Goal: Task Accomplishment & Management: Manage account settings

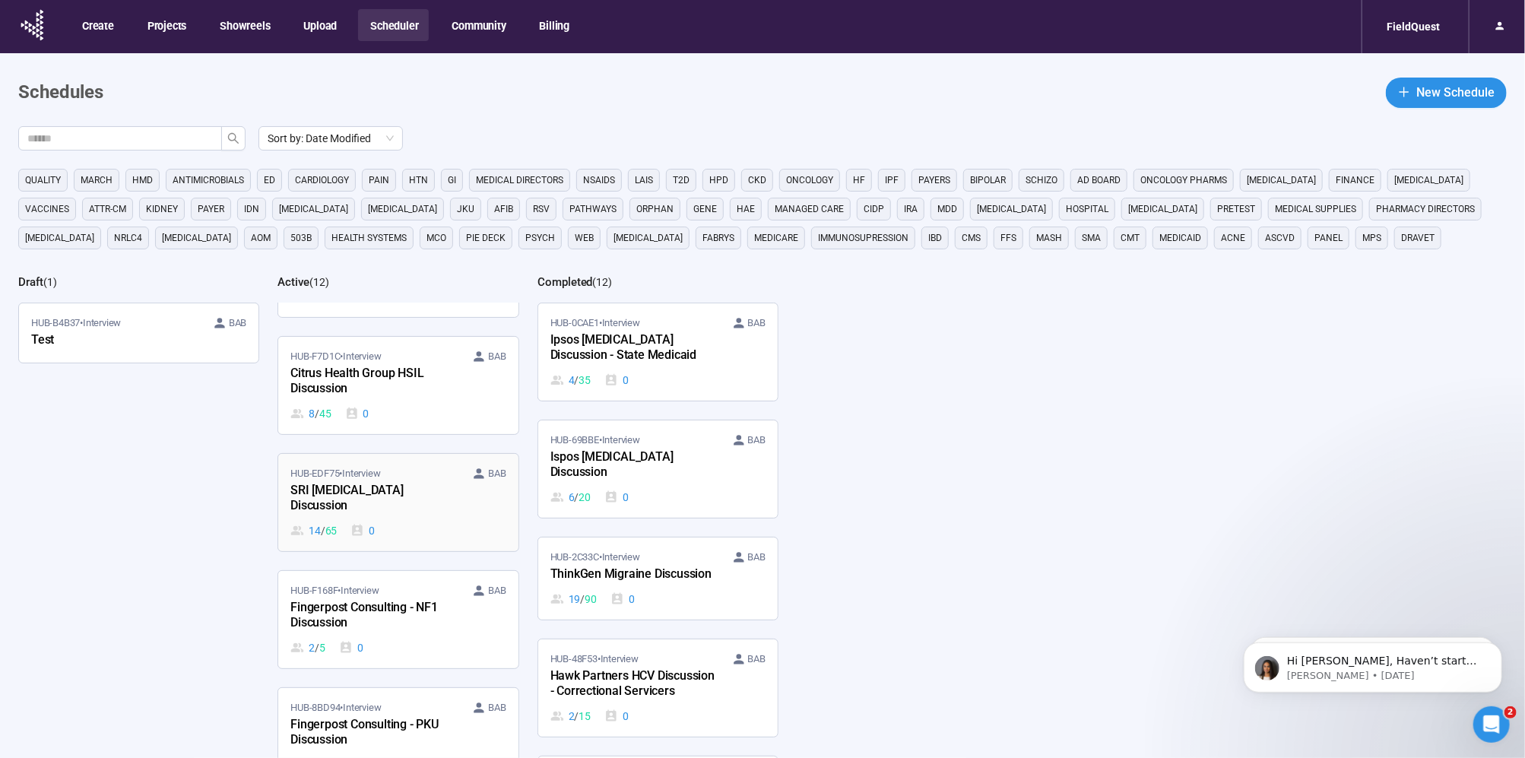
scroll to position [84, 0]
click at [344, 521] on div "14 / 65 0" at bounding box center [397, 529] width 215 height 17
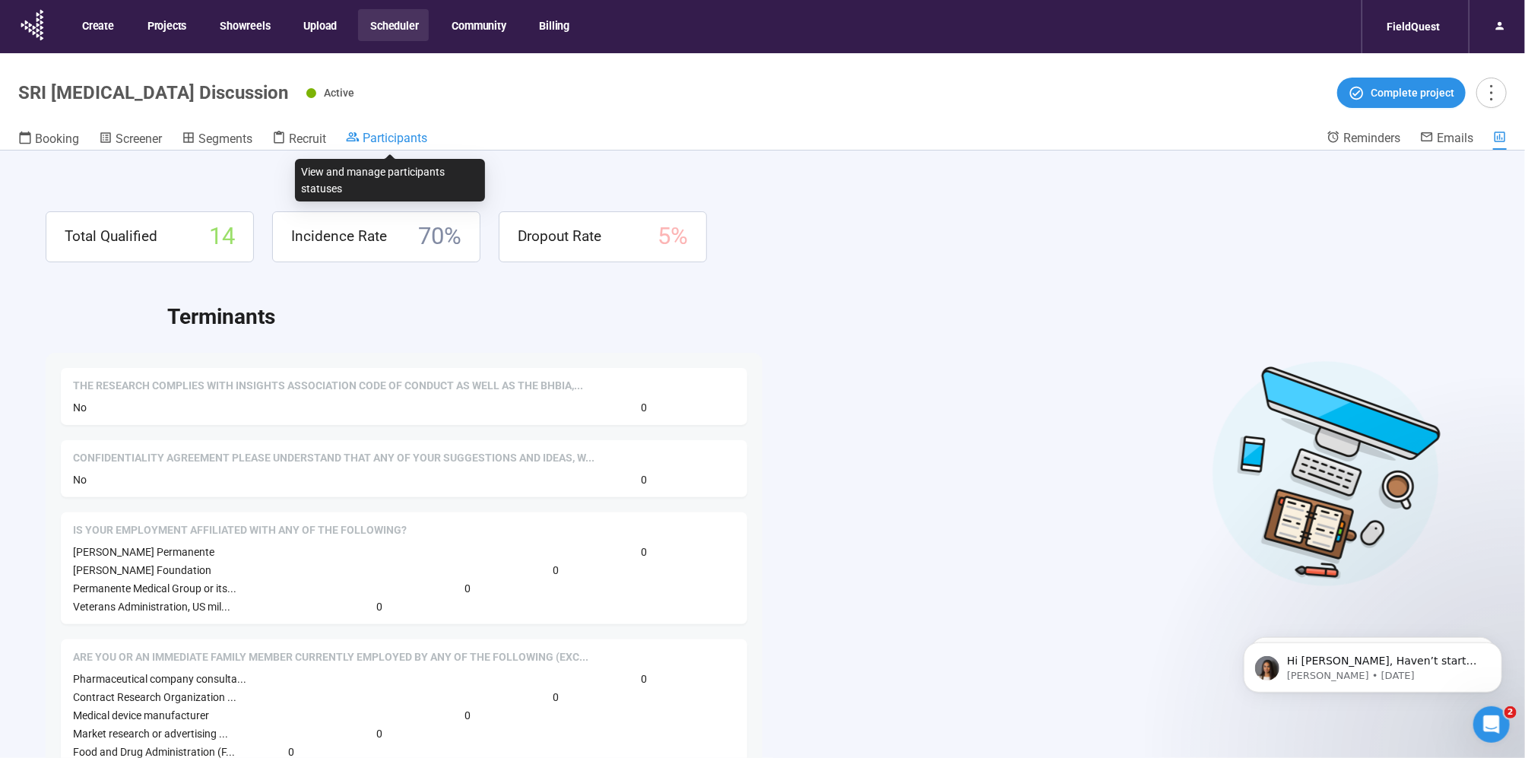
click at [390, 132] on span "Participants" at bounding box center [395, 138] width 65 height 14
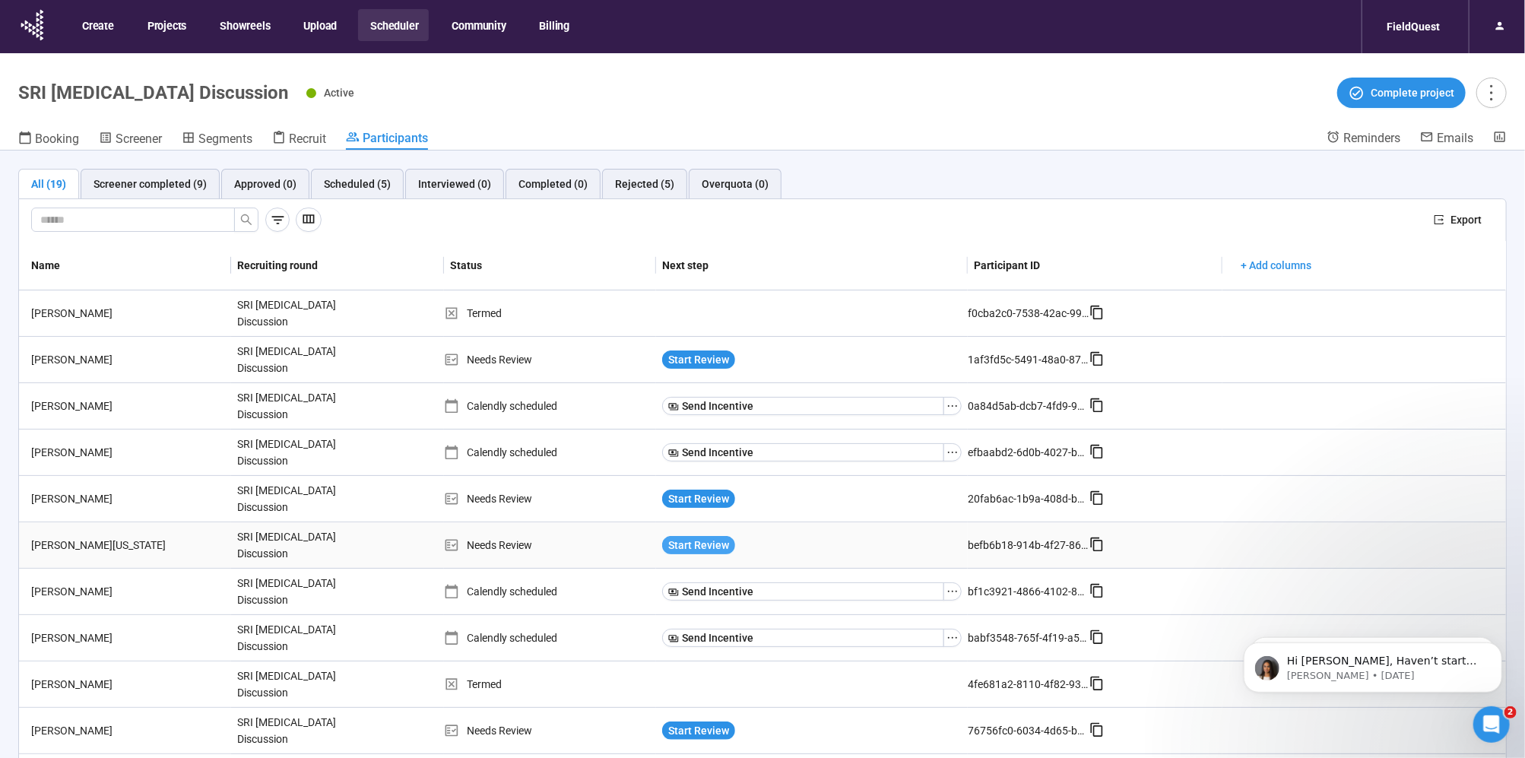
click at [677, 537] on span "Start Review" at bounding box center [698, 545] width 61 height 17
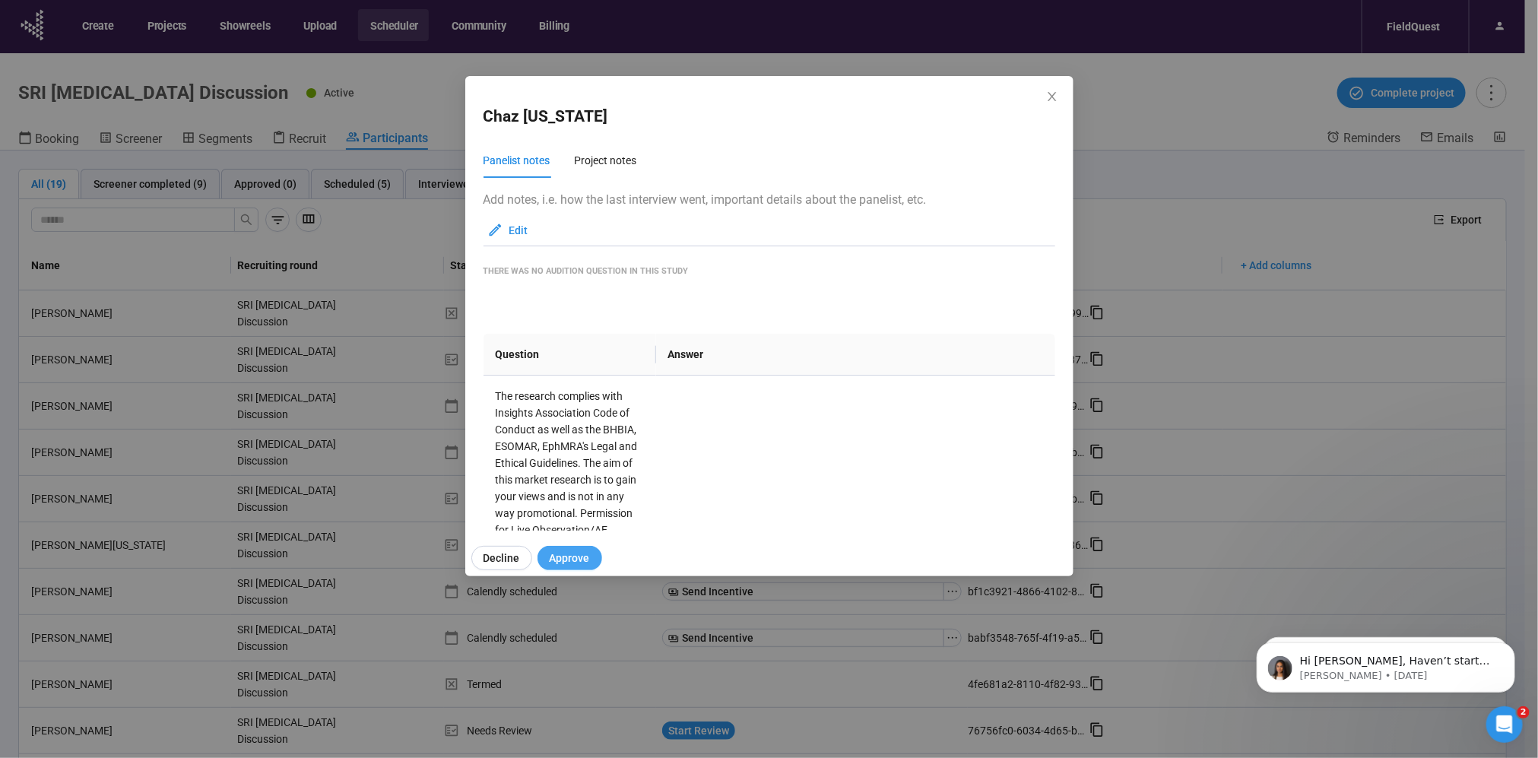
click at [577, 555] on span "Approve" at bounding box center [570, 558] width 40 height 17
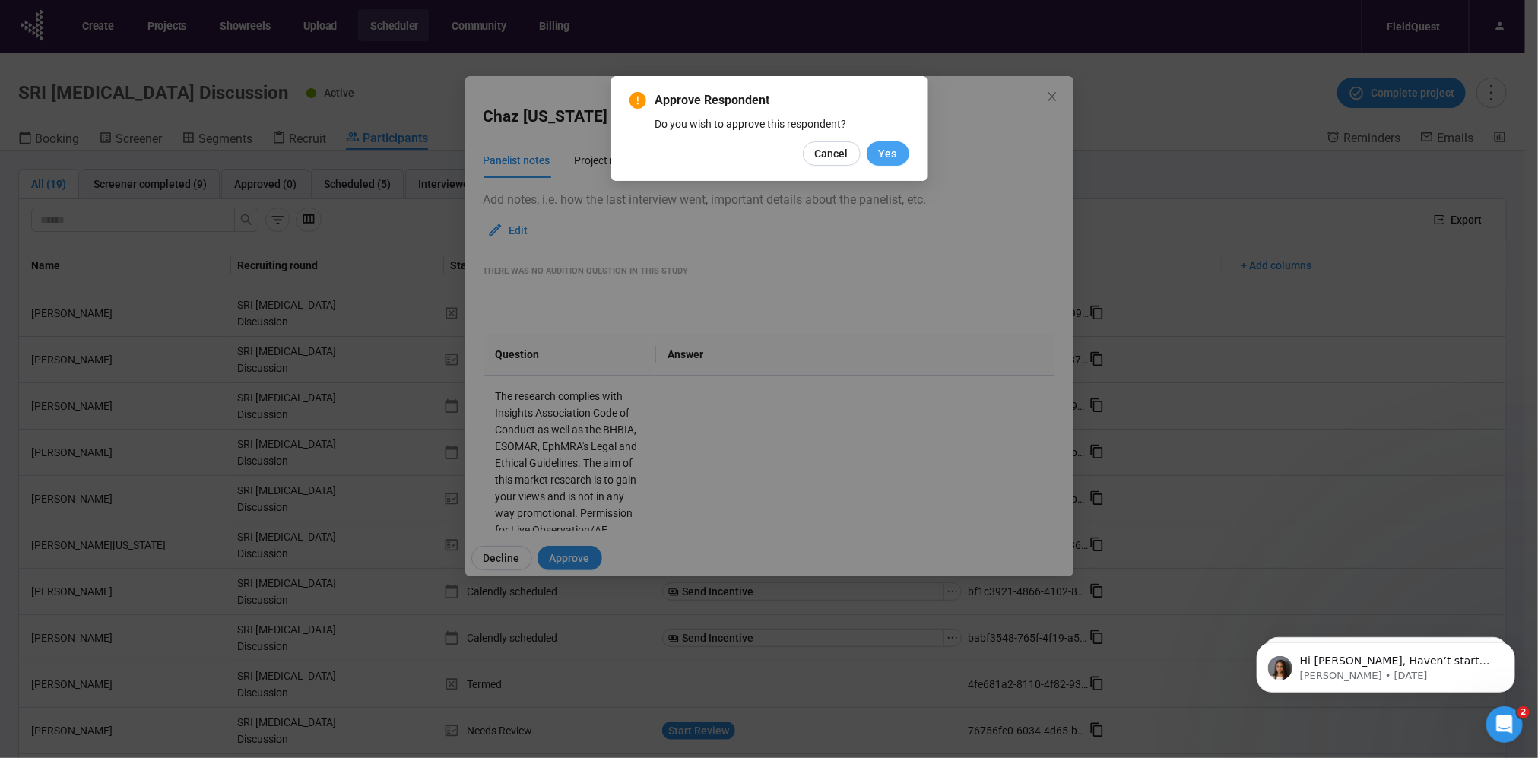
click at [879, 154] on span "Yes" at bounding box center [888, 153] width 18 height 17
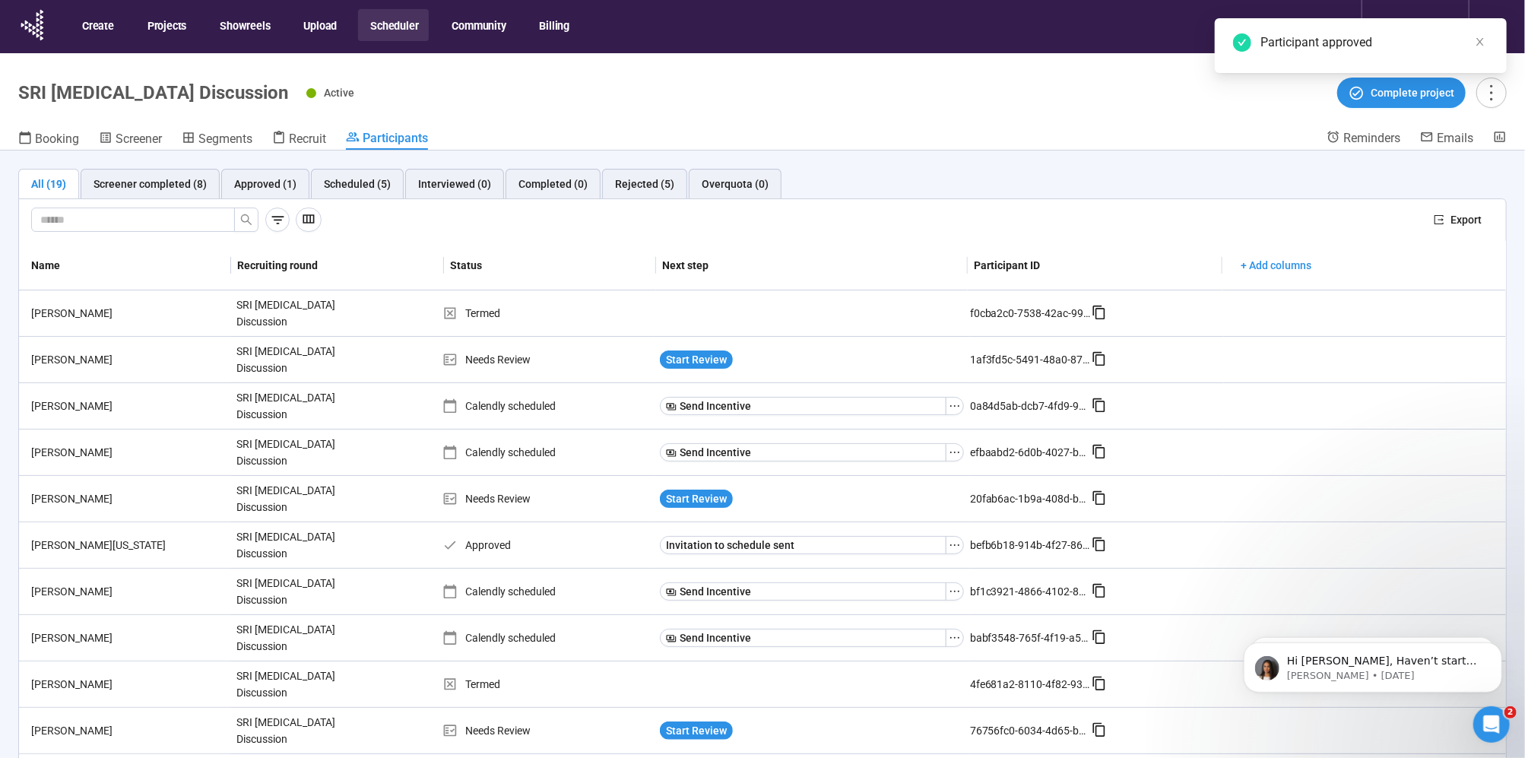
click at [401, 14] on button "Scheduler" at bounding box center [393, 25] width 71 height 32
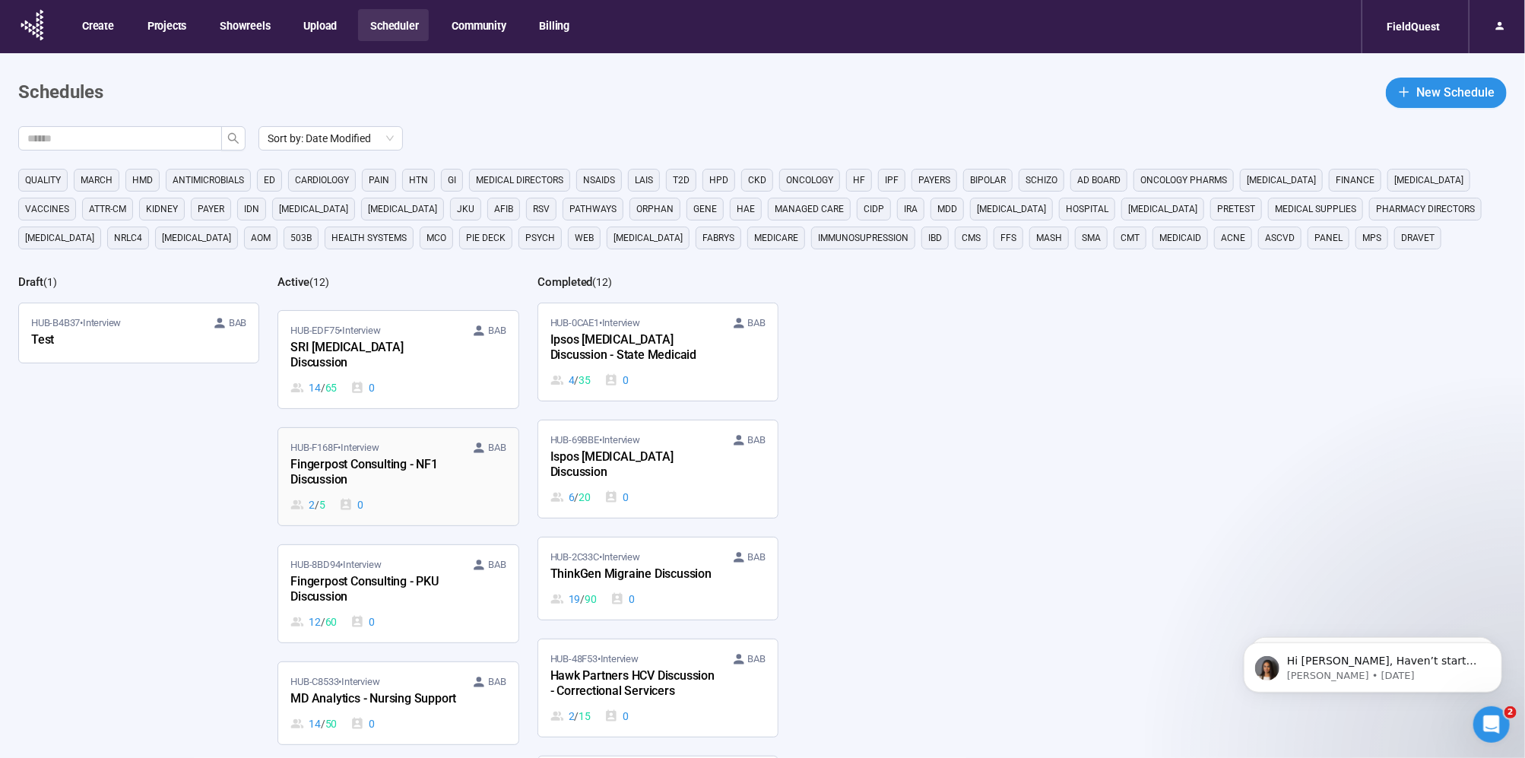
scroll to position [274, 0]
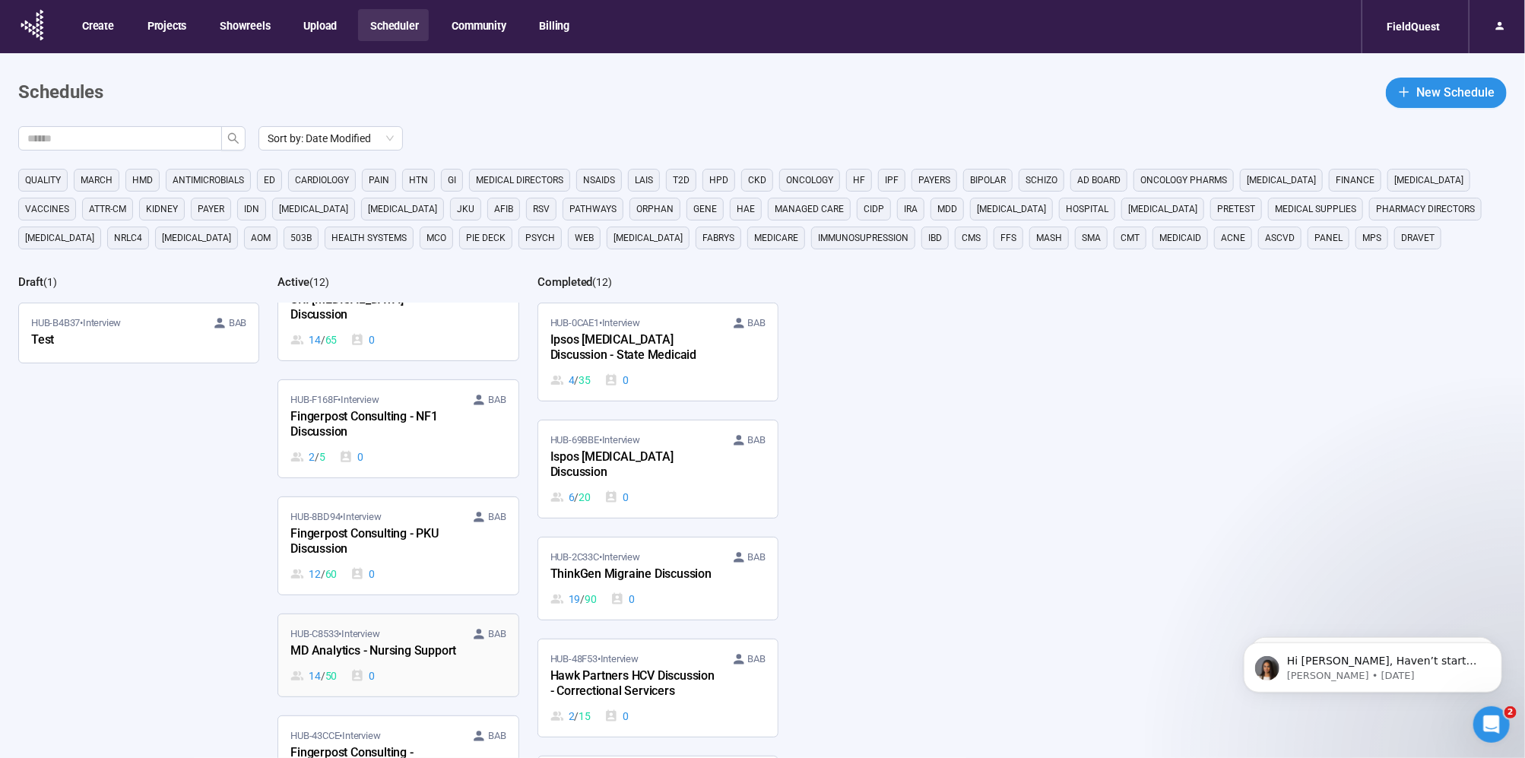
click at [428, 649] on div "HUB-C8533 • Interview BAB MD Analytics - Nursing Support 14 / 50 0" at bounding box center [397, 655] width 215 height 58
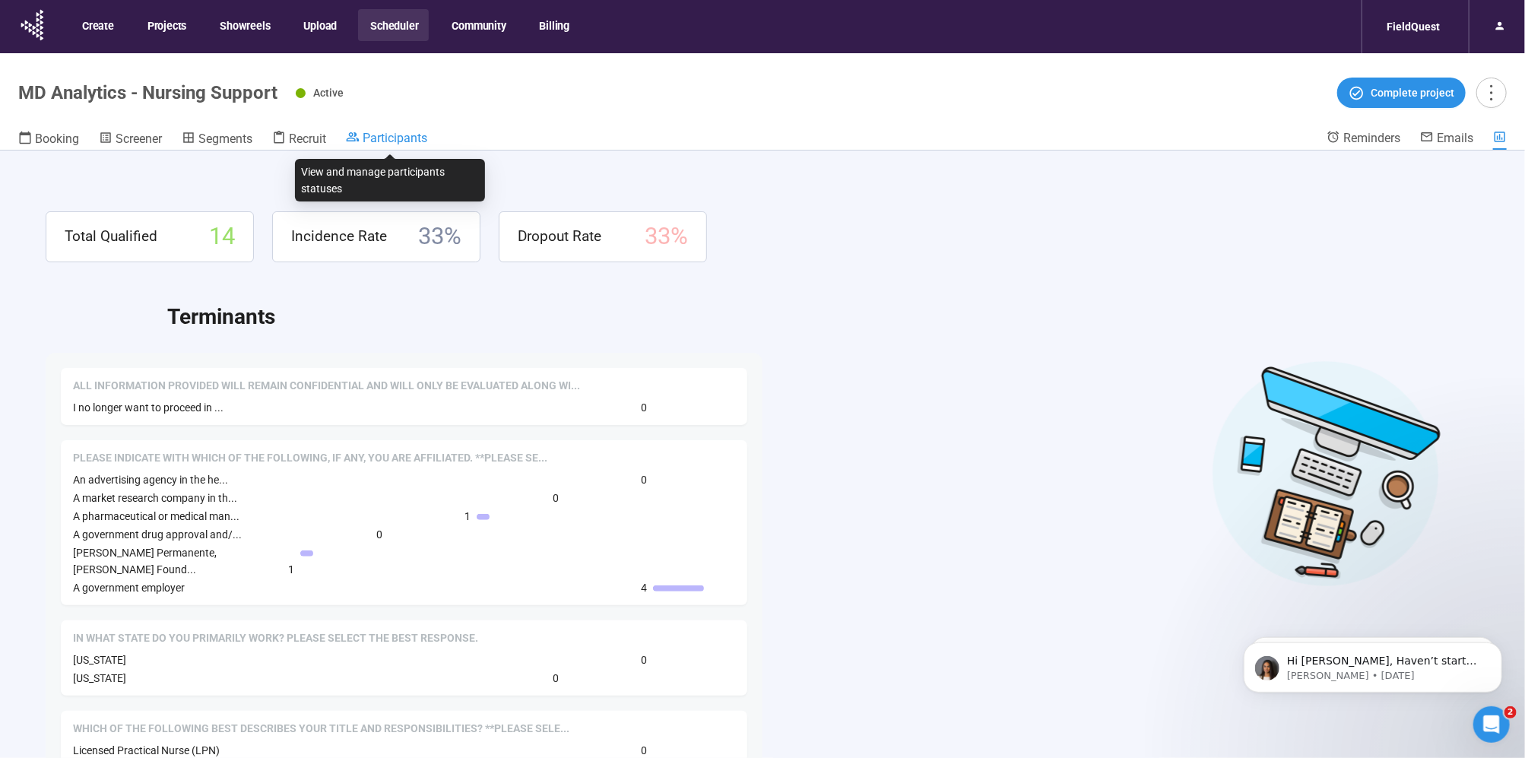
click at [395, 138] on span "Participants" at bounding box center [395, 138] width 65 height 14
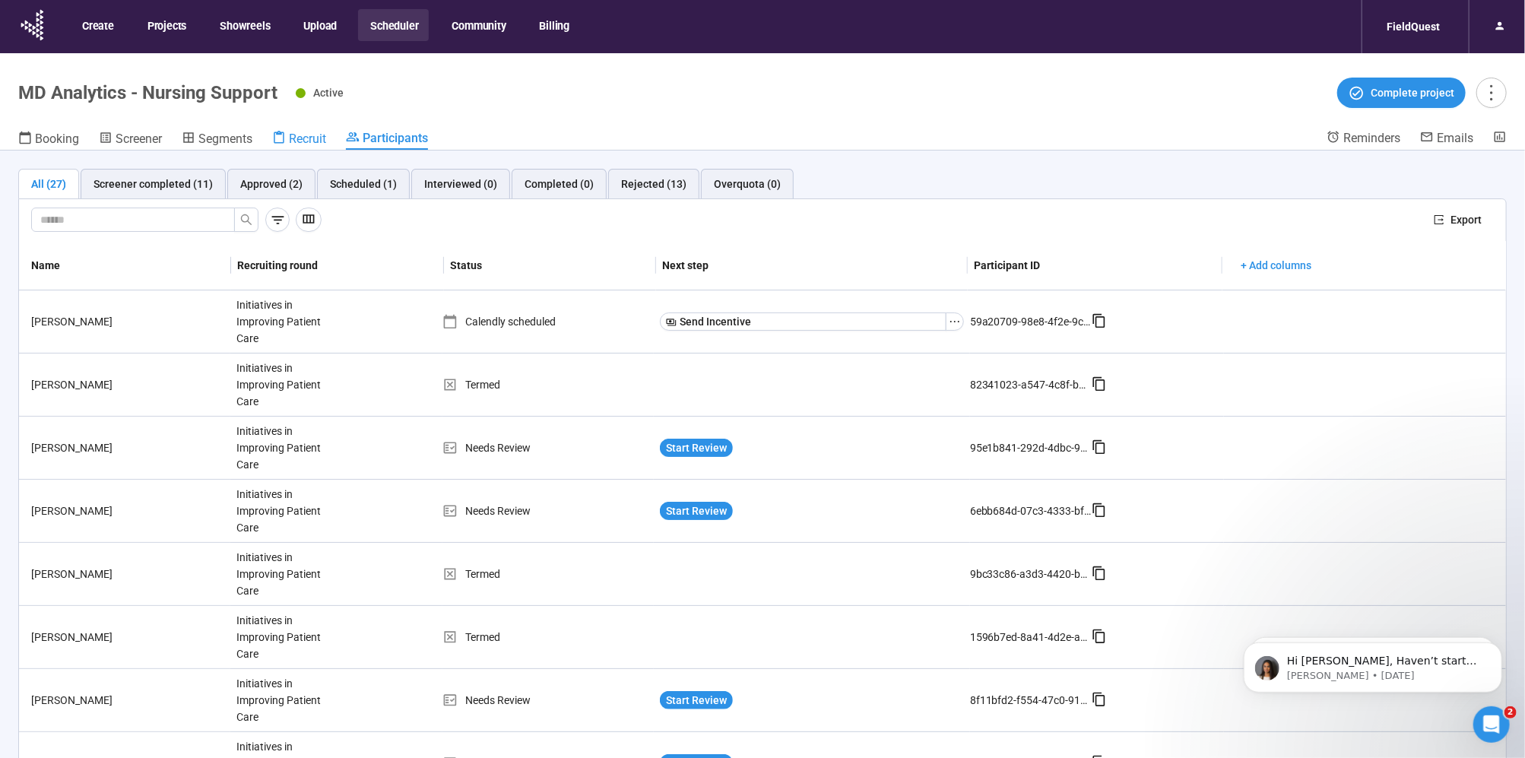
click at [307, 146] on span "Recruit" at bounding box center [307, 139] width 37 height 14
